Goal: Task Accomplishment & Management: Use online tool/utility

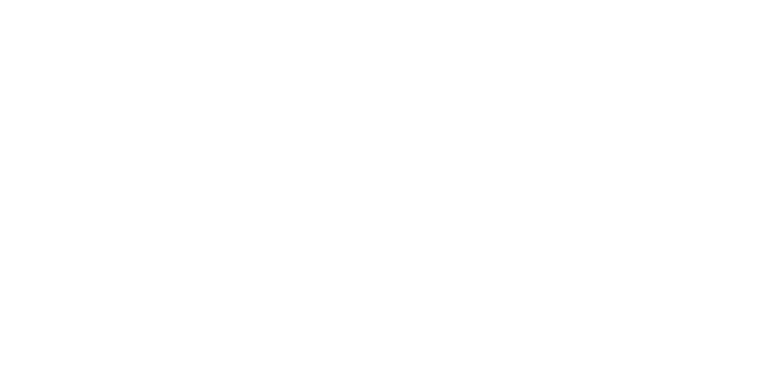
click at [115, 25] on div at bounding box center [383, 184] width 767 height 368
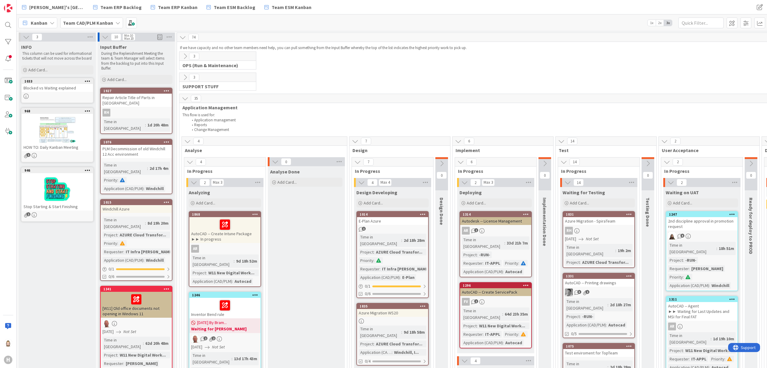
click at [103, 25] on b "Team CAD/PLM Kanban" at bounding box center [88, 23] width 50 height 6
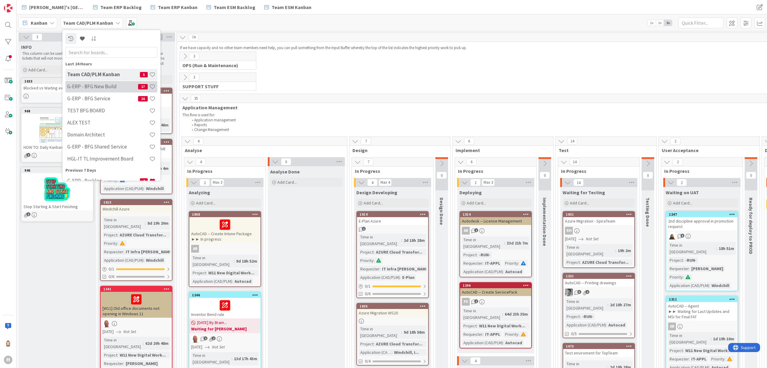
click at [105, 82] on div "G-ERP - BFG New Build 17" at bounding box center [111, 86] width 92 height 11
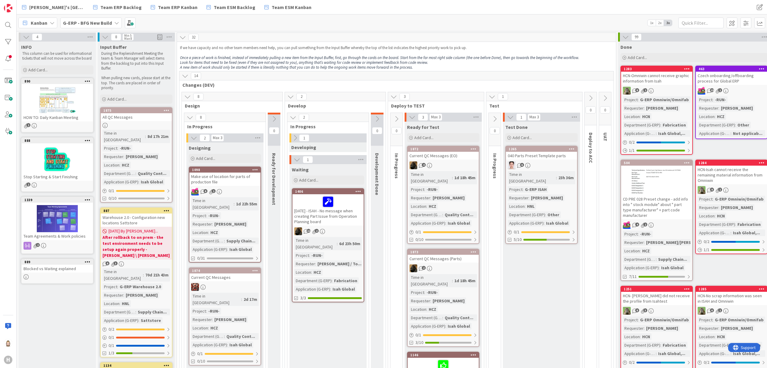
click at [187, 75] on icon at bounding box center [185, 76] width 7 height 7
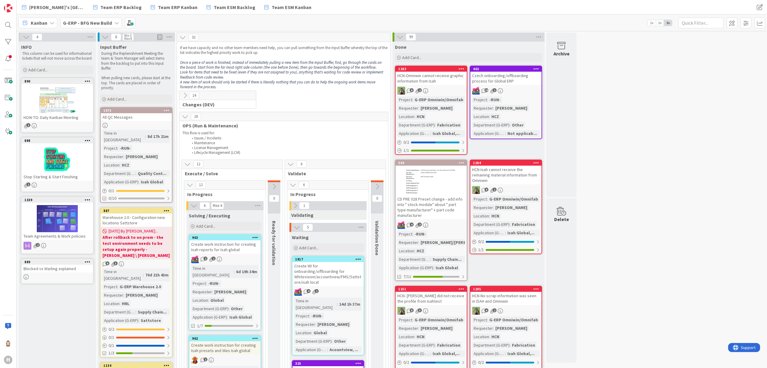
click at [47, 24] on div "Kanban" at bounding box center [37, 22] width 39 height 11
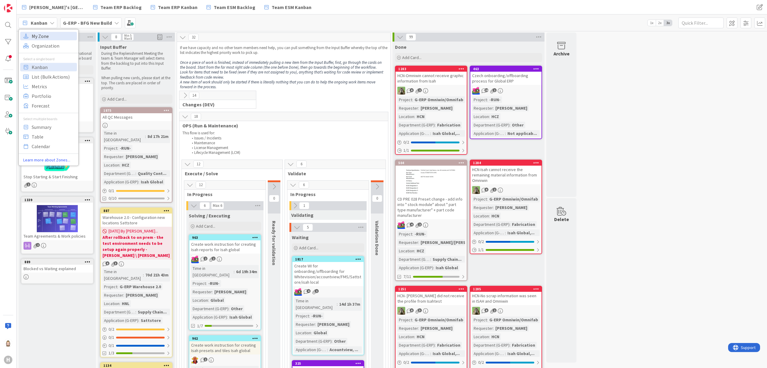
click at [48, 34] on span "My Zone" at bounding box center [53, 35] width 43 height 9
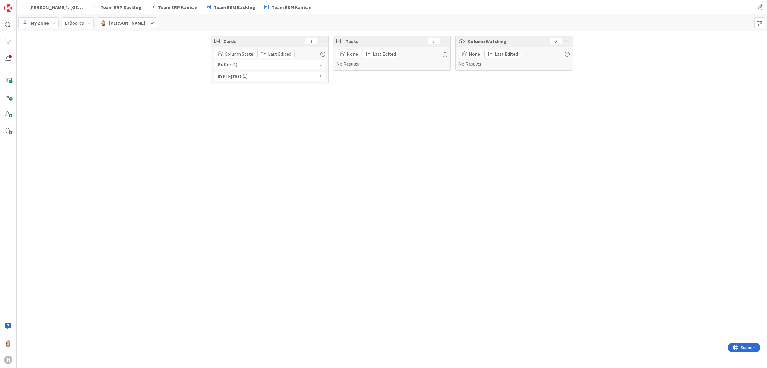
click at [320, 66] on icon at bounding box center [320, 65] width 3 height 4
click at [317, 87] on div "In Progress ( 1 )" at bounding box center [269, 88] width 111 height 9
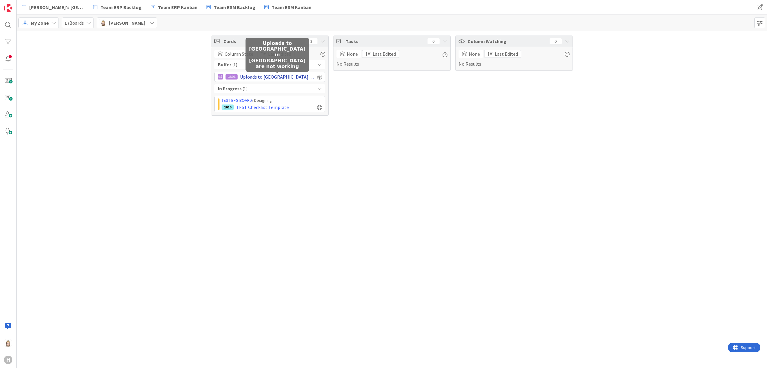
click at [280, 76] on span "Uploads to [GEOGRAPHIC_DATA] in [GEOGRAPHIC_DATA] are not working" at bounding box center [277, 76] width 75 height 7
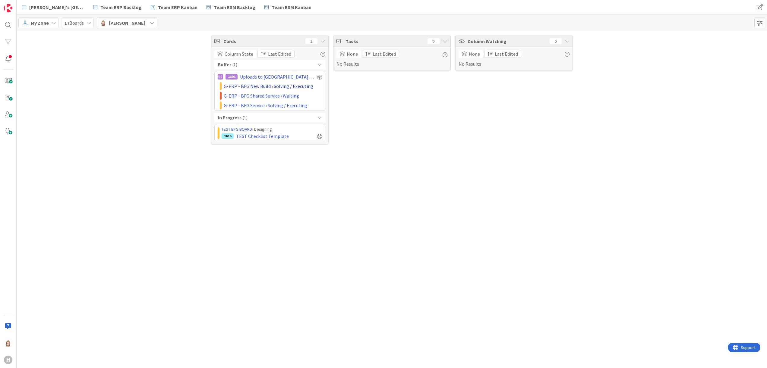
click at [278, 87] on span "G-ERP - BFG New Build › Solving / Executing" at bounding box center [269, 86] width 90 height 7
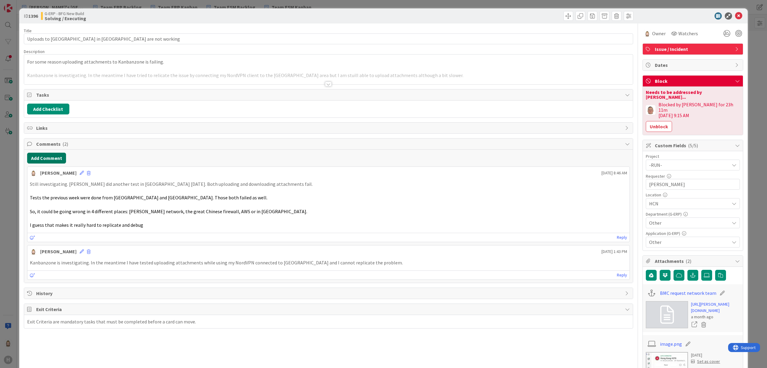
click at [58, 155] on button "Add Comment" at bounding box center [46, 158] width 39 height 11
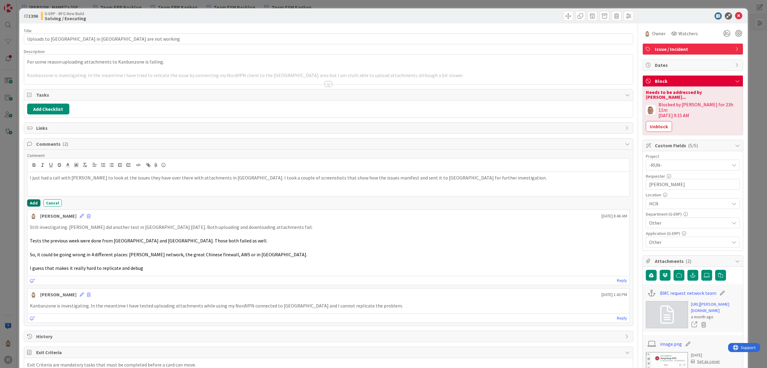
click at [36, 203] on button "Add" at bounding box center [33, 203] width 13 height 7
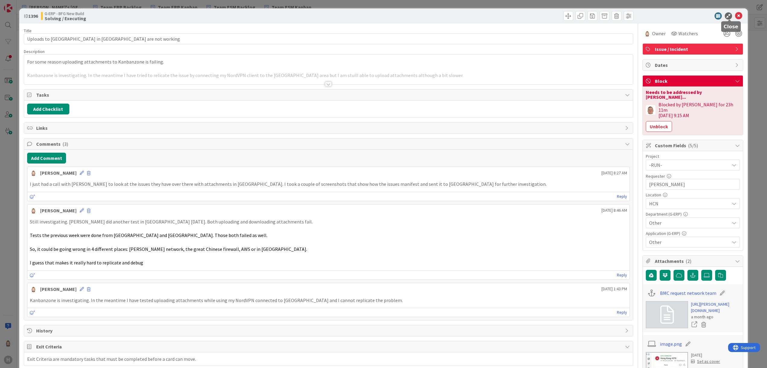
click at [735, 16] on icon at bounding box center [738, 15] width 7 height 7
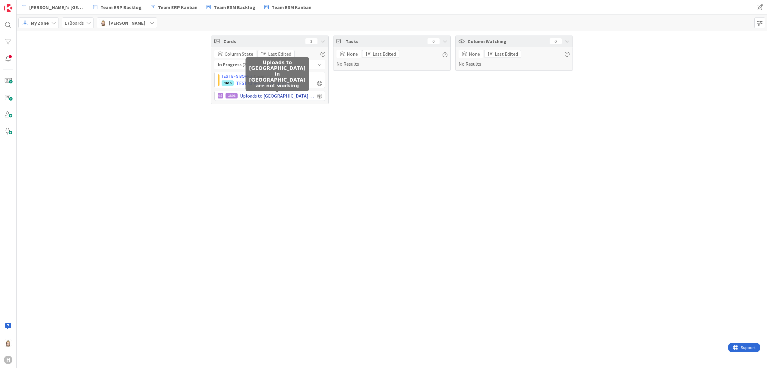
click at [281, 95] on span "Uploads to [GEOGRAPHIC_DATA] in [GEOGRAPHIC_DATA] are not working" at bounding box center [277, 95] width 75 height 7
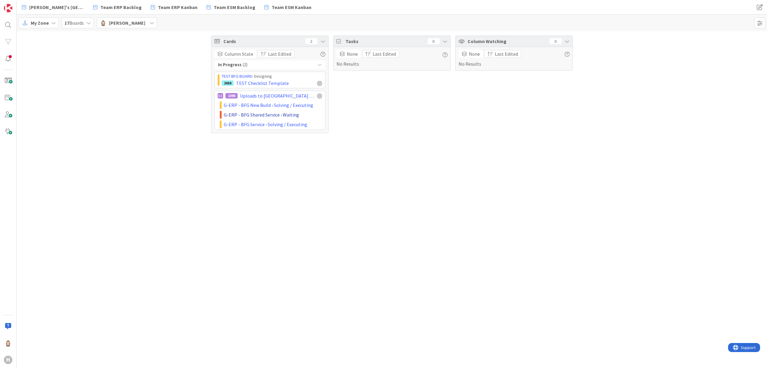
click at [280, 113] on span "G-ERP - BFG Shared Service › Waiting" at bounding box center [261, 114] width 75 height 7
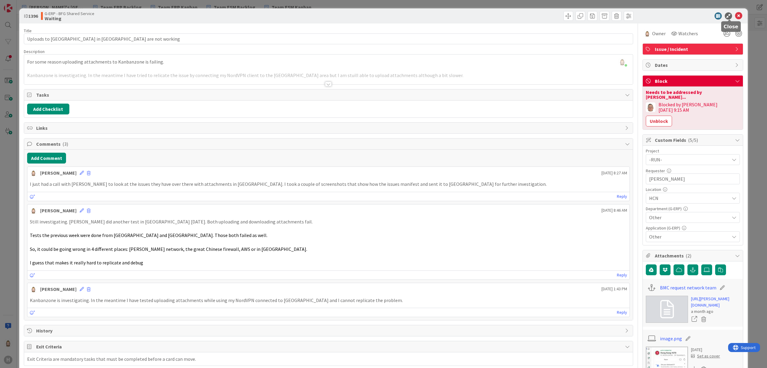
click at [735, 16] on icon at bounding box center [738, 15] width 7 height 7
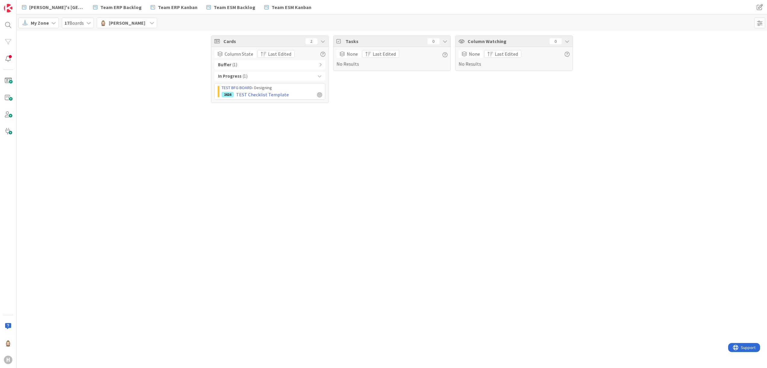
click at [290, 90] on div "TEST BFG BOARD › Designing" at bounding box center [272, 88] width 100 height 6
click at [275, 91] on span "TEST Checklist Template" at bounding box center [262, 94] width 53 height 7
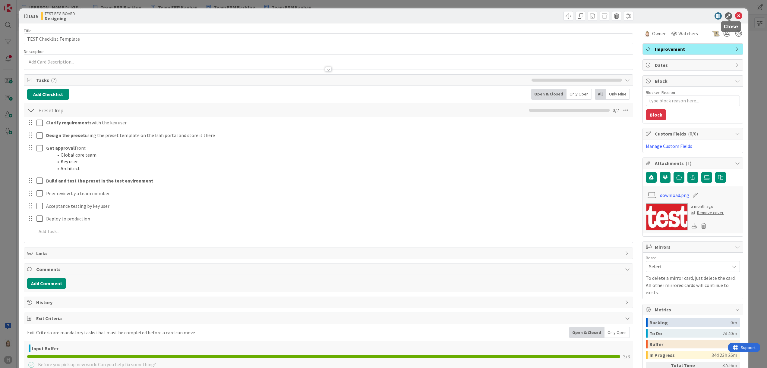
click at [735, 16] on icon at bounding box center [738, 15] width 7 height 7
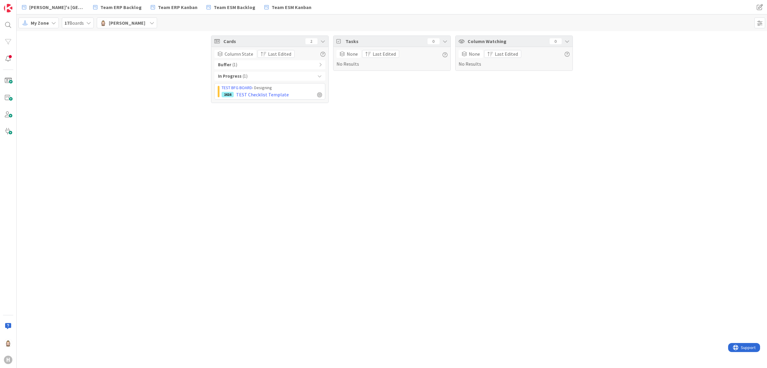
click at [318, 63] on div "Buffer ( 1 )" at bounding box center [269, 64] width 111 height 9
click at [291, 73] on div "1396 Uploads to [GEOGRAPHIC_DATA] in [GEOGRAPHIC_DATA] are not working" at bounding box center [269, 77] width 111 height 10
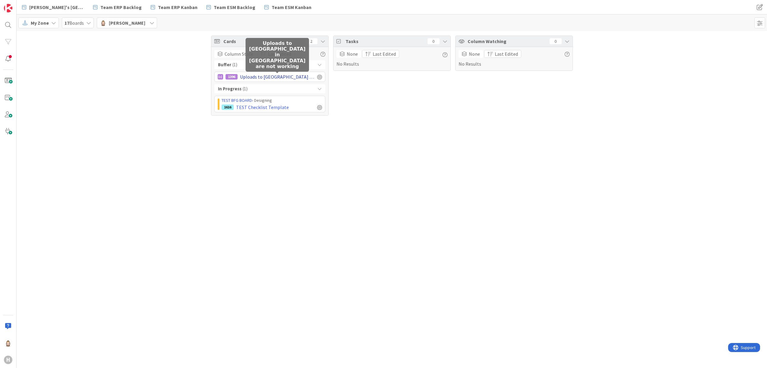
click at [291, 76] on span "Uploads to [GEOGRAPHIC_DATA] in [GEOGRAPHIC_DATA] are not working" at bounding box center [277, 76] width 75 height 7
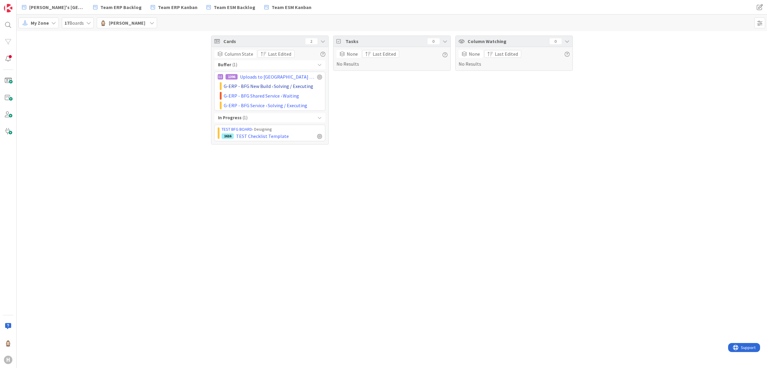
click at [285, 84] on span "G-ERP - BFG New Build › Solving / Executing" at bounding box center [269, 86] width 90 height 7
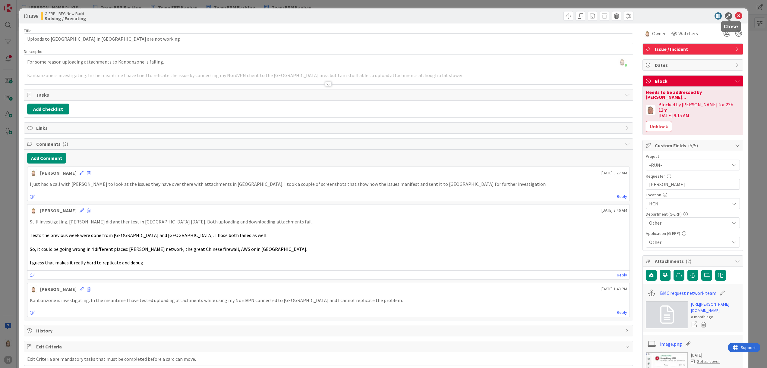
click at [735, 17] on icon at bounding box center [738, 15] width 7 height 7
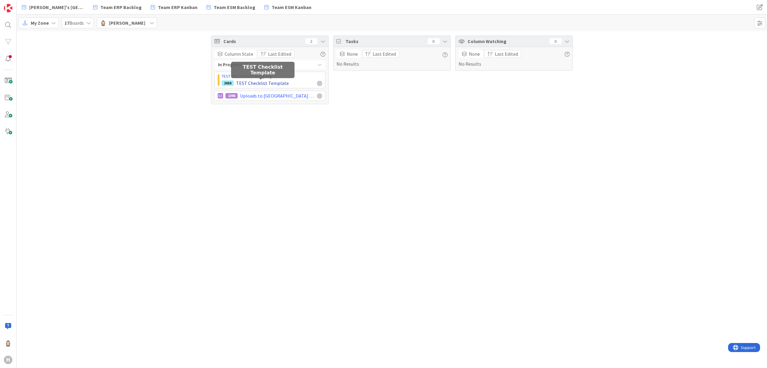
click at [273, 82] on span "TEST Checklist Template" at bounding box center [262, 83] width 53 height 7
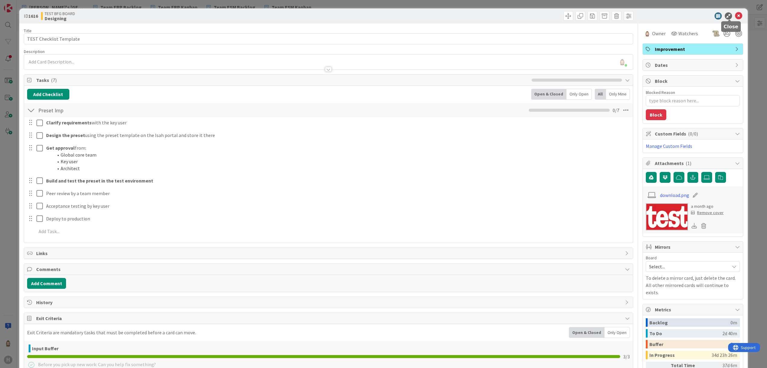
click at [733, 14] on div at bounding box center [689, 15] width 107 height 7
click at [735, 17] on icon at bounding box center [738, 15] width 7 height 7
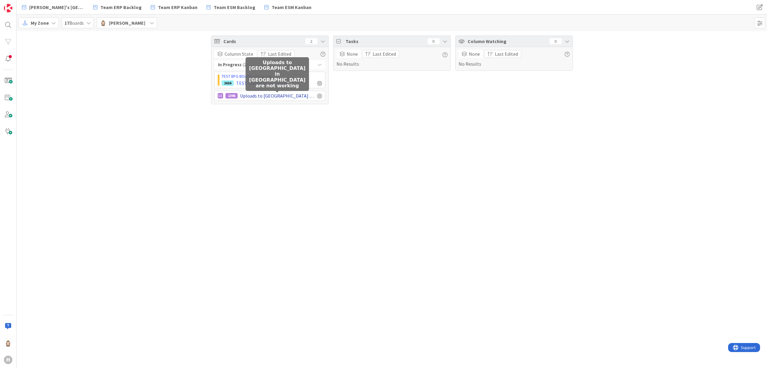
click at [272, 93] on span "Uploads to [GEOGRAPHIC_DATA] in [GEOGRAPHIC_DATA] are not working" at bounding box center [277, 95] width 75 height 7
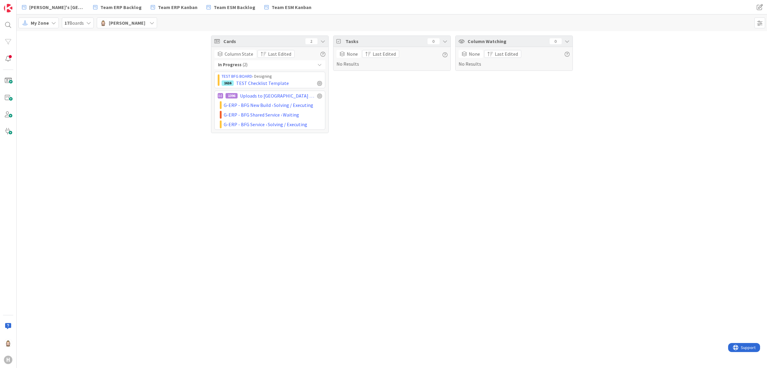
click at [54, 21] on icon at bounding box center [53, 22] width 5 height 5
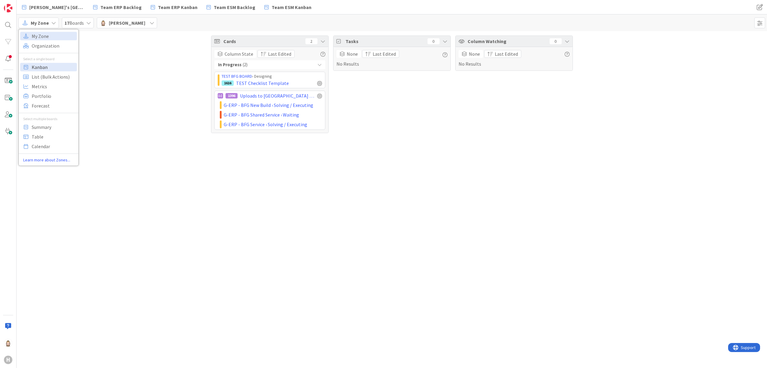
click at [51, 64] on span "Kanban" at bounding box center [53, 66] width 43 height 9
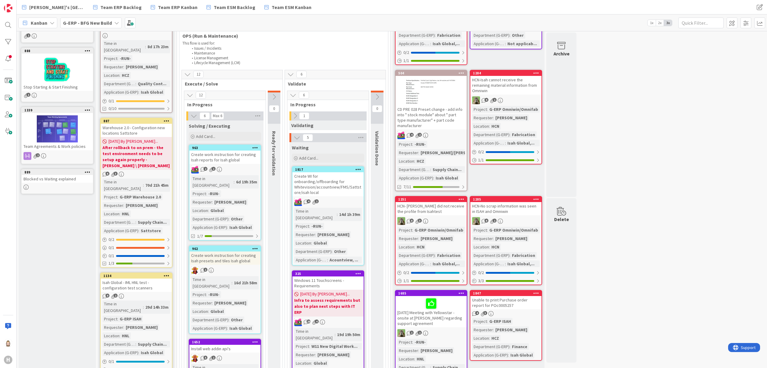
scroll to position [181, 0]
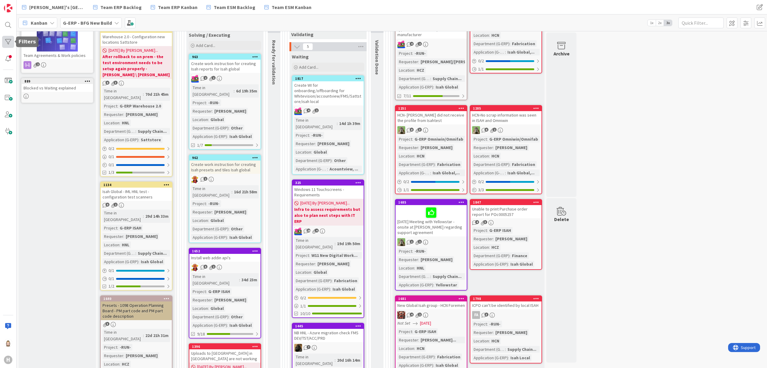
click at [8, 43] on div at bounding box center [8, 42] width 12 height 12
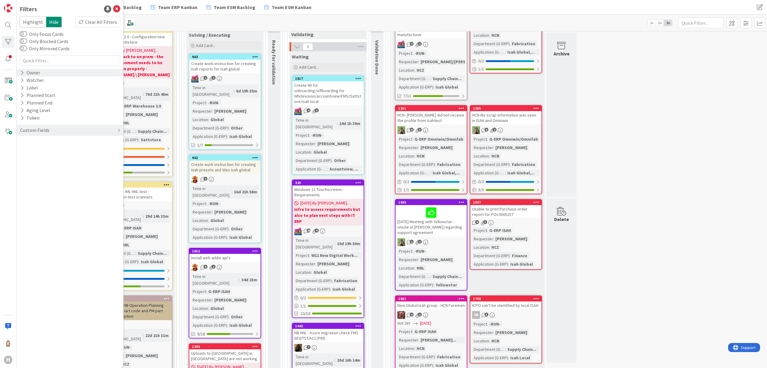
click at [23, 73] on icon at bounding box center [22, 72] width 4 height 5
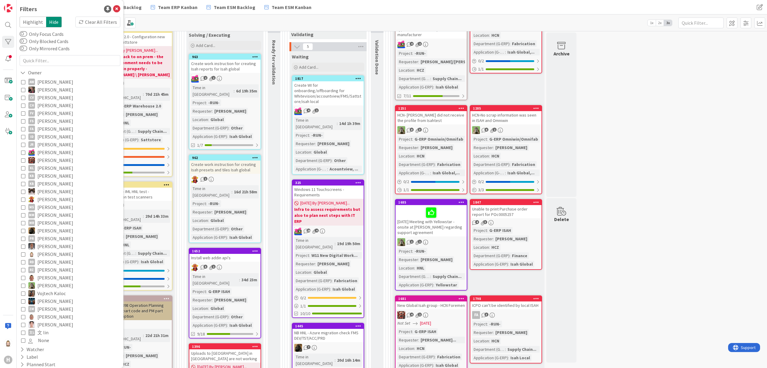
click at [24, 254] on icon at bounding box center [23, 254] width 4 height 4
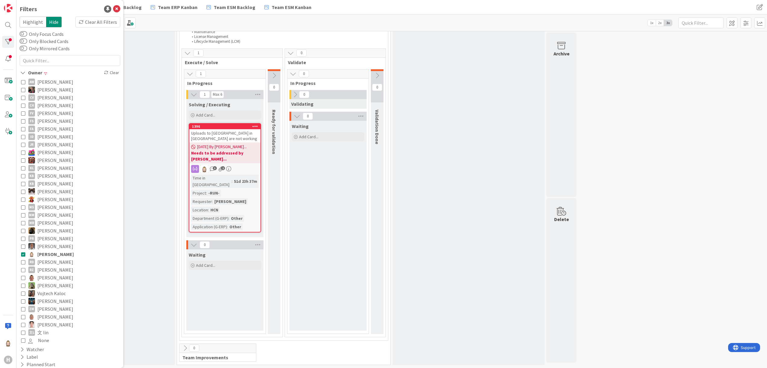
scroll to position [99, 0]
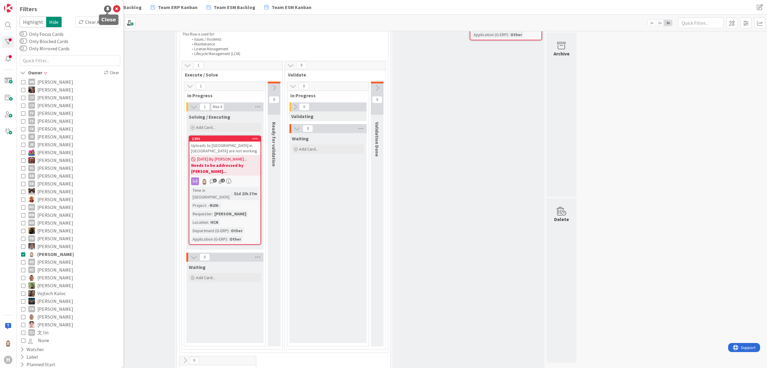
click at [113, 9] on icon at bounding box center [116, 8] width 7 height 7
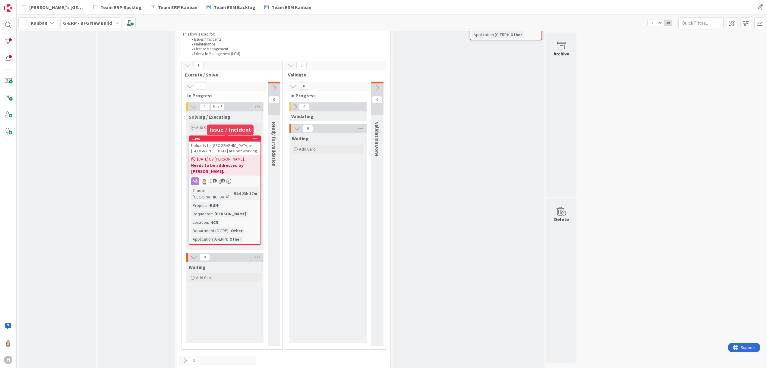
scroll to position [55, 0]
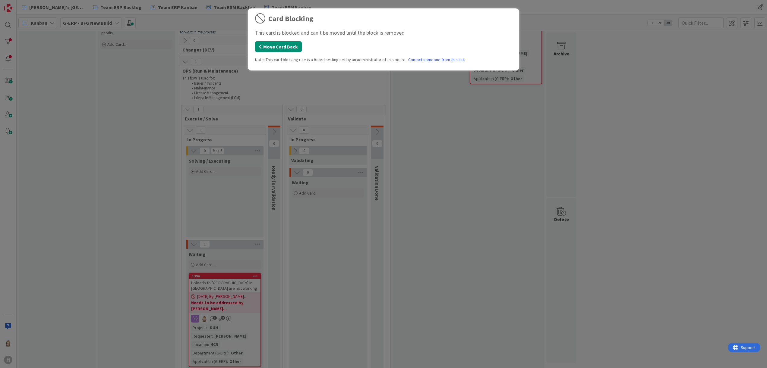
click at [288, 46] on button "Move Card Back" at bounding box center [278, 46] width 47 height 11
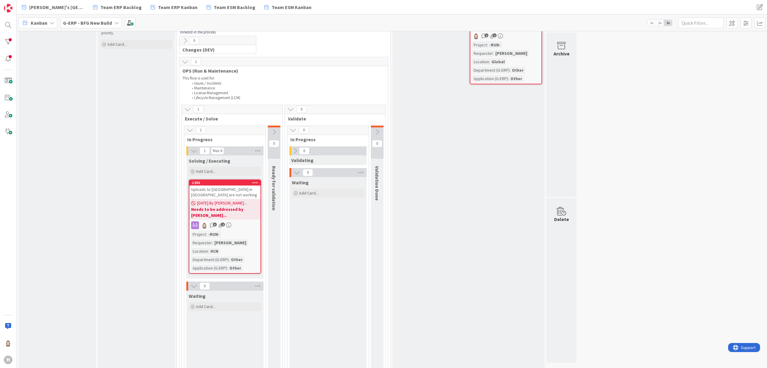
click at [237, 209] on b "Needs to be addressed by [PERSON_NAME]..." at bounding box center [225, 212] width 68 height 12
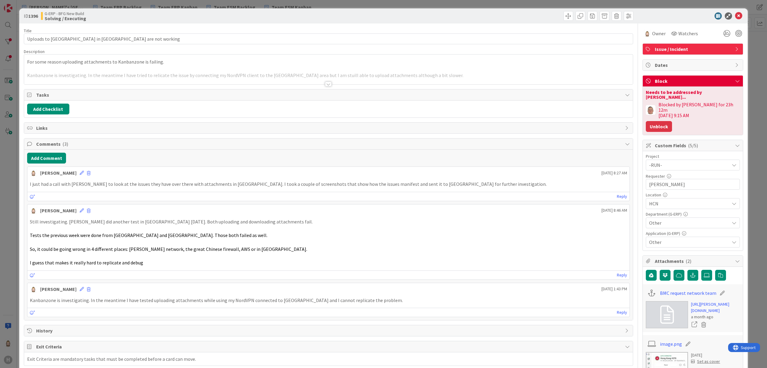
click at [650, 121] on button "Unblock" at bounding box center [659, 126] width 26 height 11
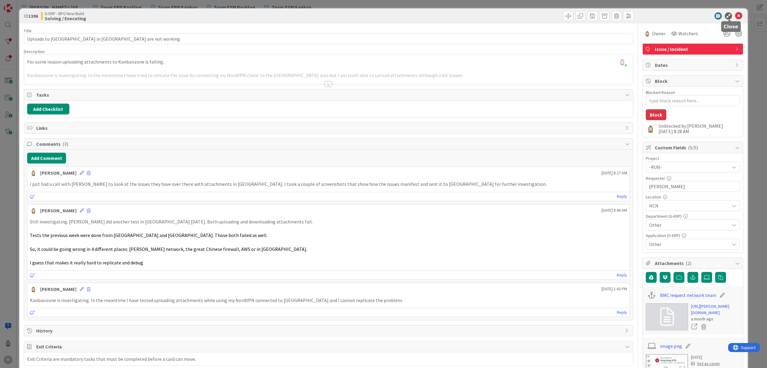
click at [735, 15] on icon at bounding box center [738, 15] width 7 height 7
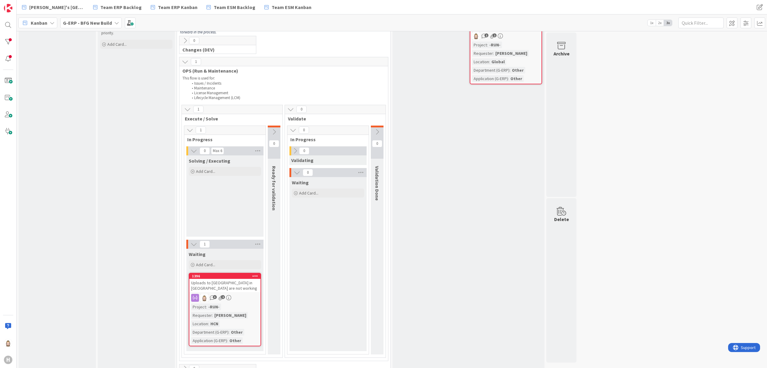
click at [52, 24] on icon at bounding box center [52, 22] width 5 height 5
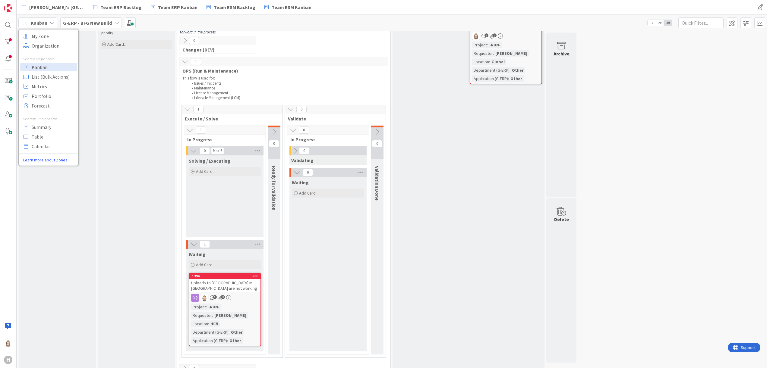
click at [86, 21] on b "G-ERP - BFG New Build" at bounding box center [87, 23] width 49 height 6
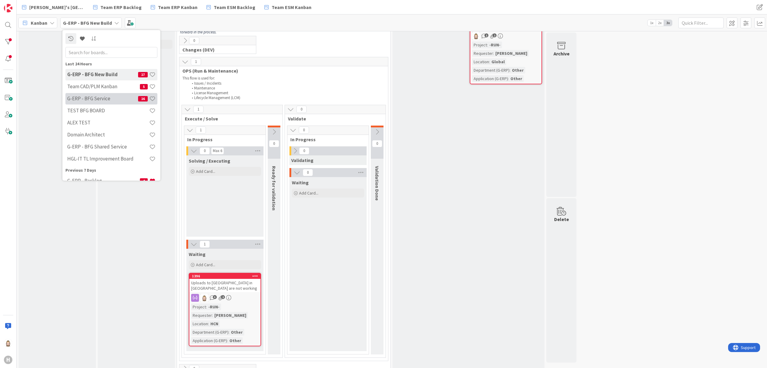
click at [101, 97] on h4 "G-ERP - BFG Service" at bounding box center [102, 99] width 71 height 6
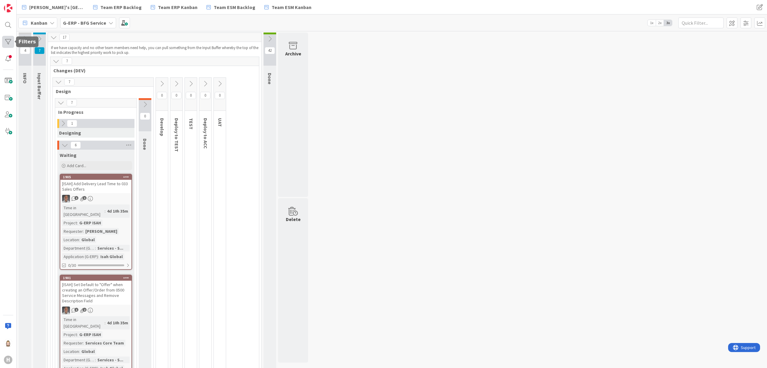
click at [10, 47] on div at bounding box center [8, 42] width 12 height 12
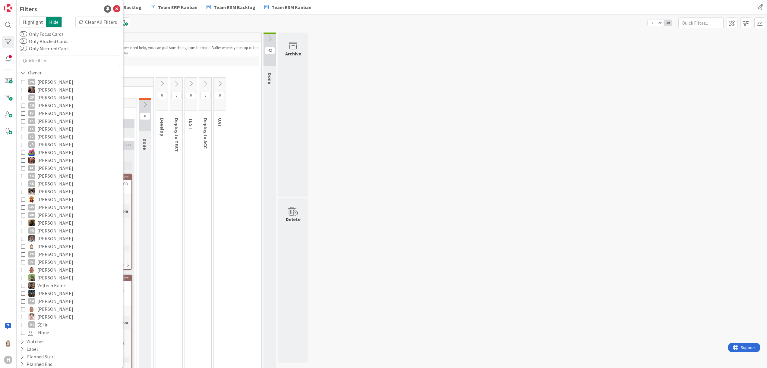
click at [42, 244] on span "[PERSON_NAME]" at bounding box center [55, 247] width 36 height 8
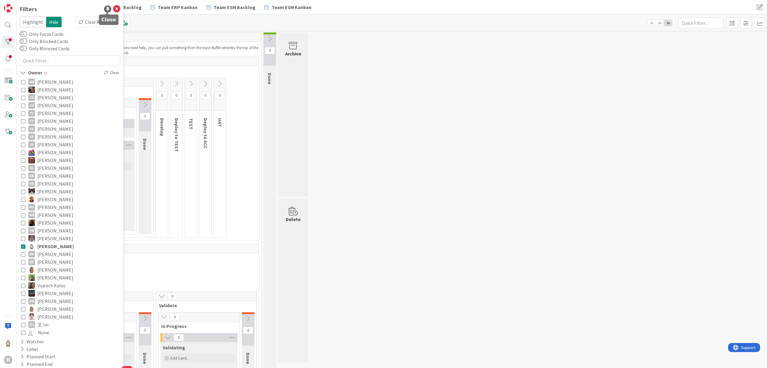
click at [113, 9] on icon at bounding box center [116, 8] width 7 height 7
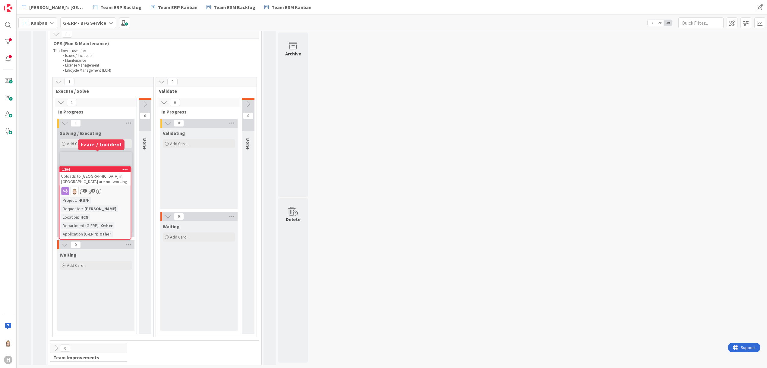
scroll to position [188, 0]
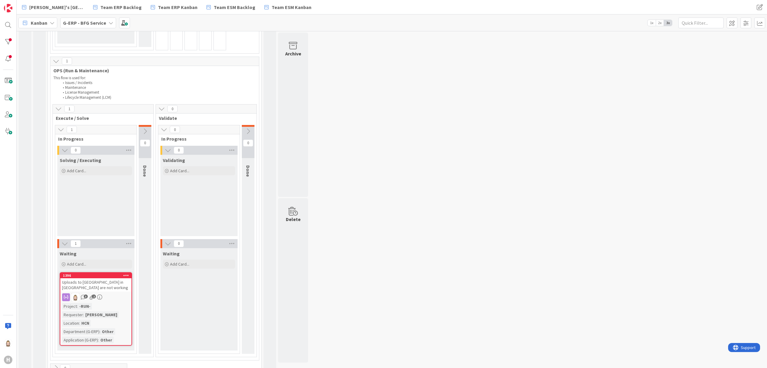
click at [108, 288] on div "Uploads to [GEOGRAPHIC_DATA] in [GEOGRAPHIC_DATA] are not working" at bounding box center [95, 285] width 71 height 13
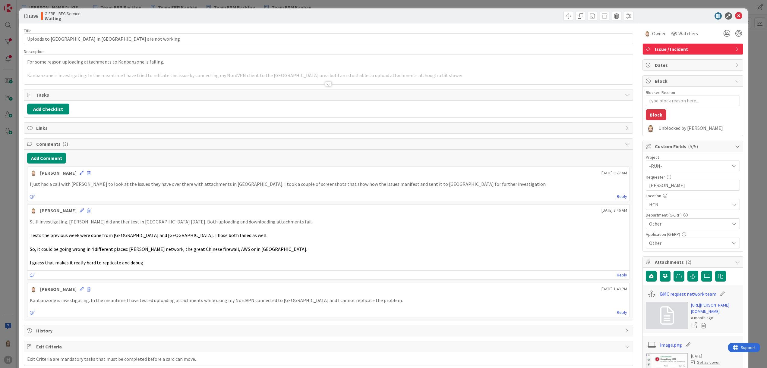
type textarea "x"
click at [51, 105] on button "Add Checklist" at bounding box center [48, 109] width 42 height 11
type input "sub-tasks"
type textarea "x"
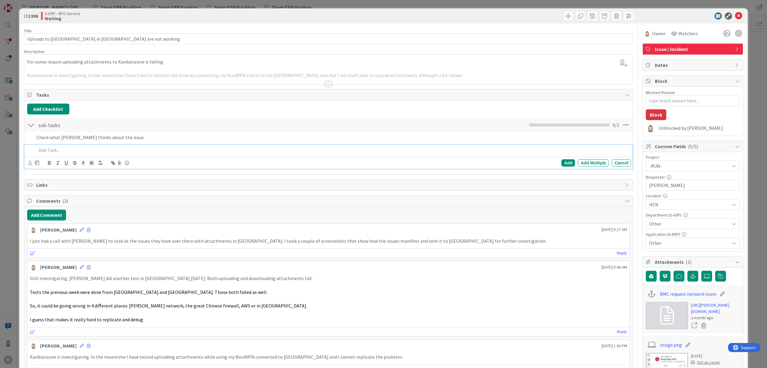
type textarea "x"
click at [735, 15] on icon at bounding box center [738, 15] width 7 height 7
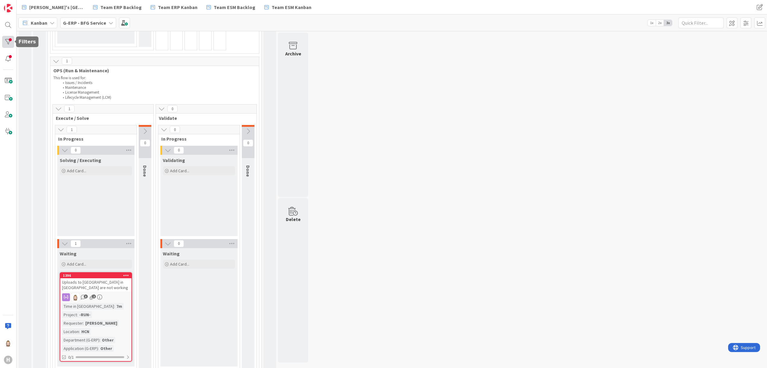
click at [7, 38] on div at bounding box center [8, 42] width 12 height 12
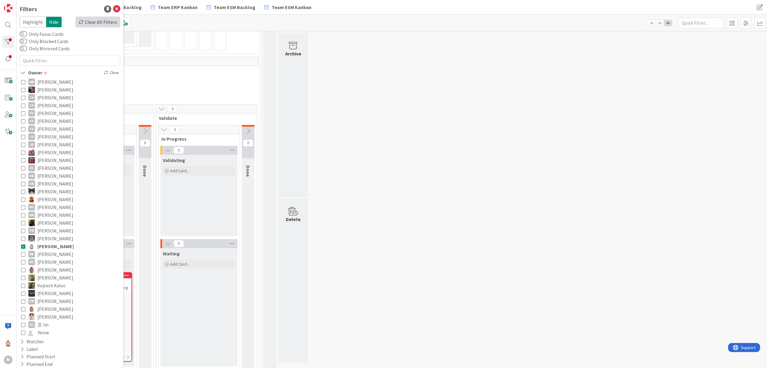
click at [98, 22] on div "Clear All Filters" at bounding box center [97, 22] width 45 height 11
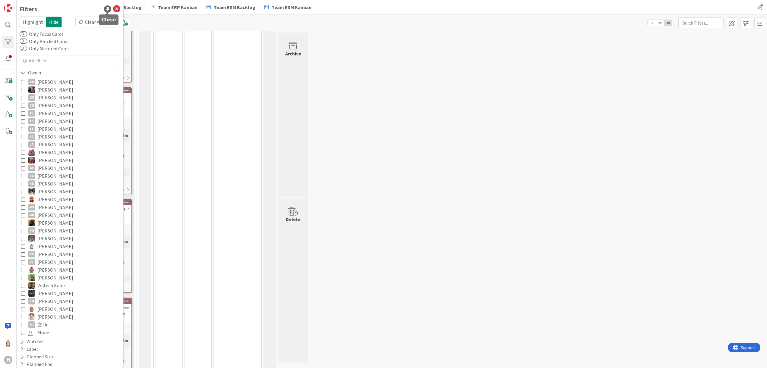
click at [113, 9] on icon at bounding box center [116, 8] width 7 height 7
